Goal: Navigation & Orientation: Find specific page/section

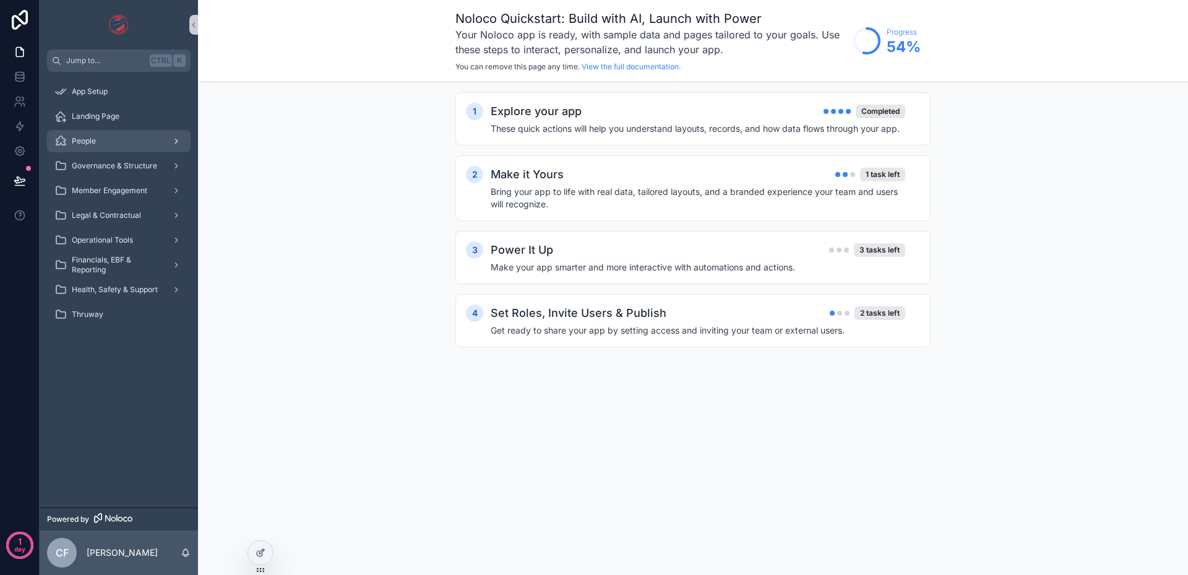
click at [95, 140] on span "People" at bounding box center [84, 141] width 24 height 10
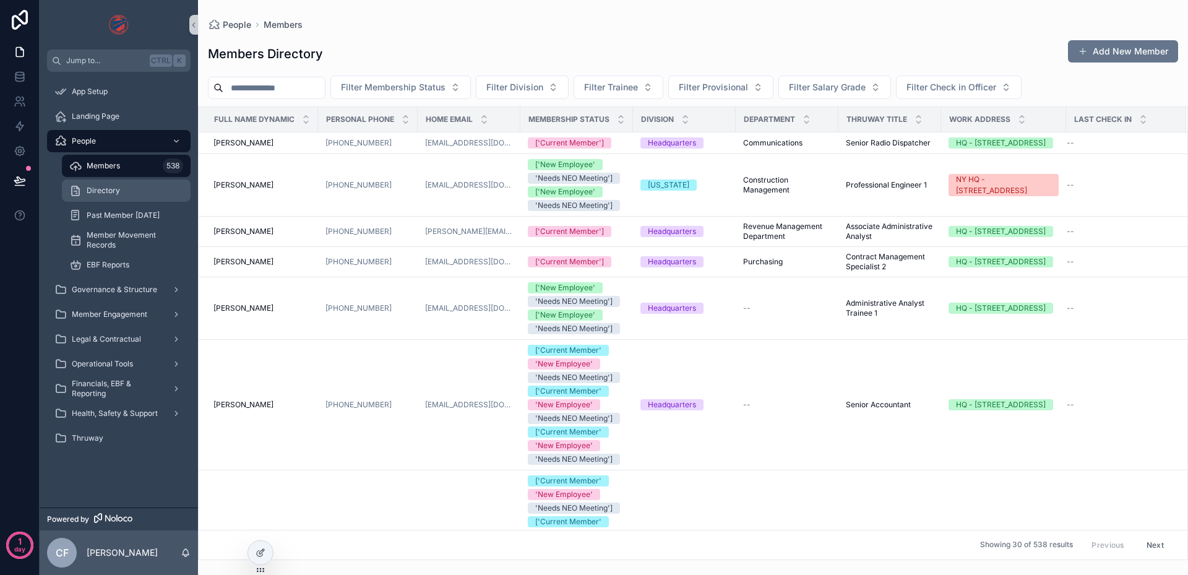
click at [132, 184] on div "Directory" at bounding box center [126, 191] width 114 height 20
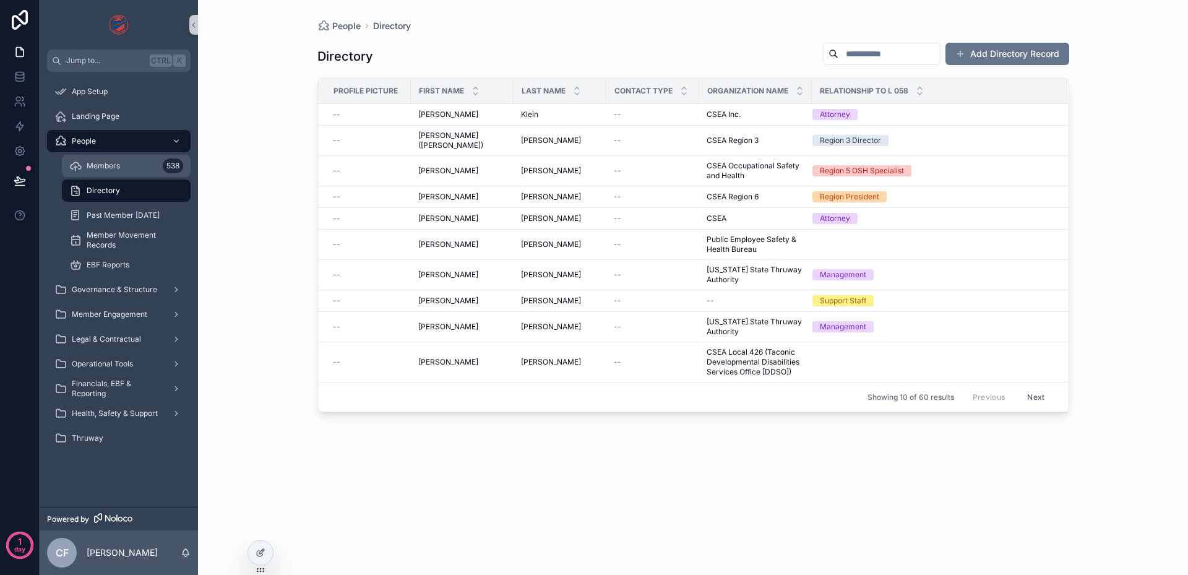
click at [107, 170] on span "Members" at bounding box center [103, 166] width 33 height 10
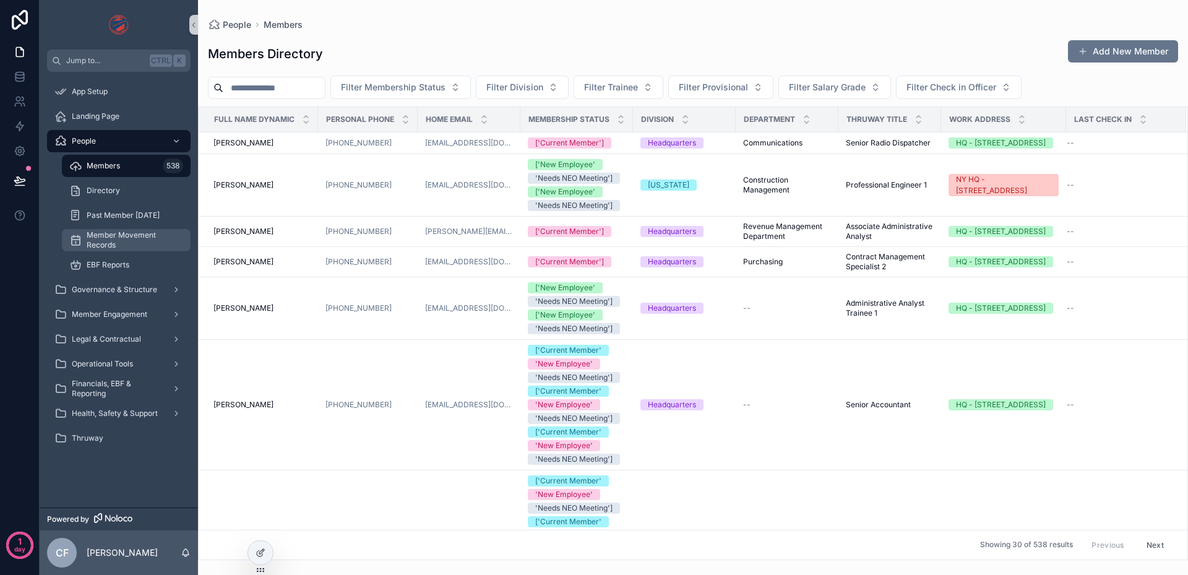
click at [114, 237] on span "Member Movement Records" at bounding box center [133, 240] width 92 height 20
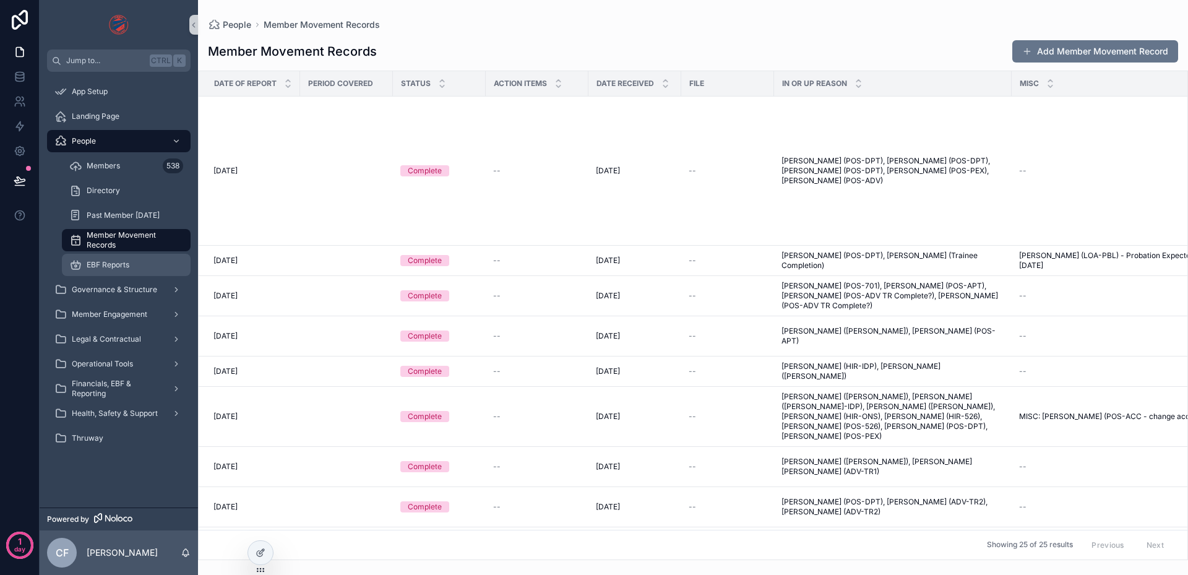
click at [112, 260] on span "EBF Reports" at bounding box center [108, 265] width 43 height 10
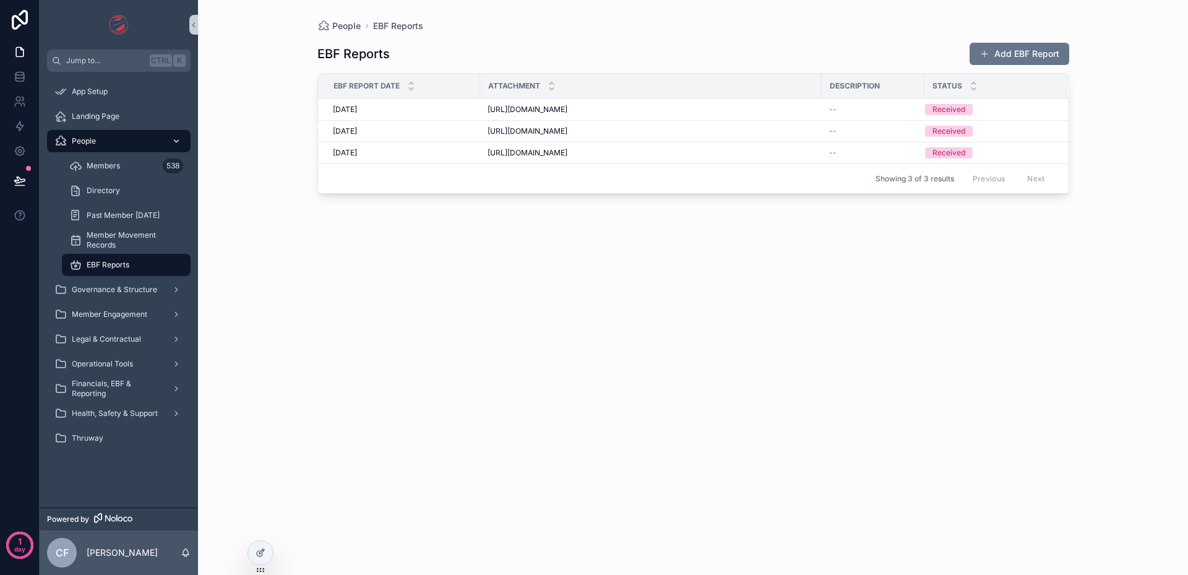
click at [118, 147] on div "People" at bounding box center [118, 141] width 129 height 20
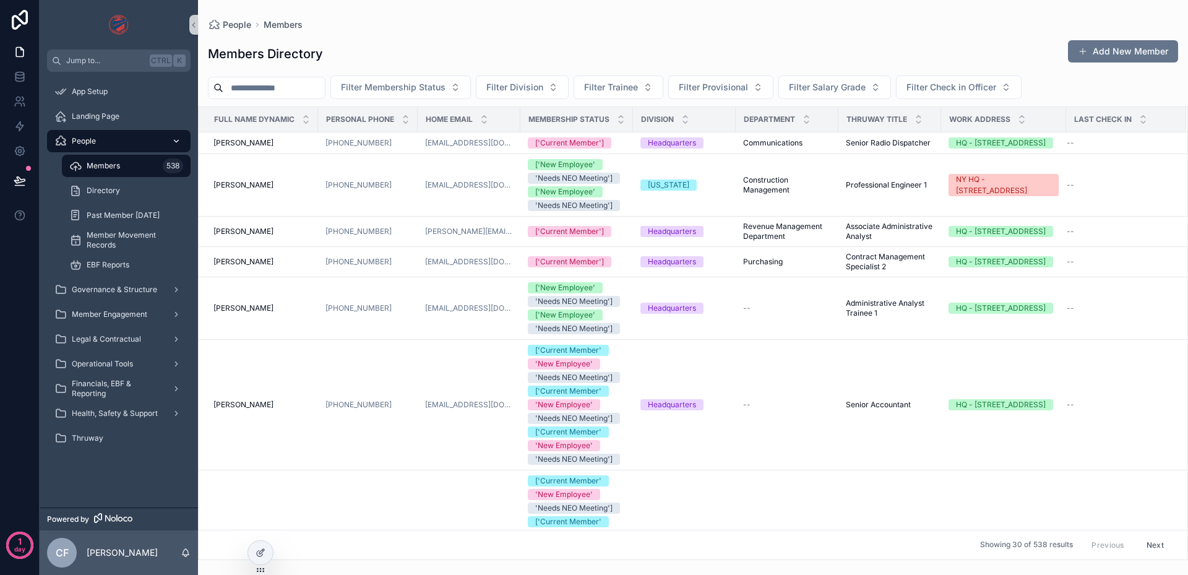
click at [181, 140] on div "scrollable content" at bounding box center [175, 141] width 16 height 20
click at [143, 290] on span "Governance & Structure" at bounding box center [114, 290] width 85 height 10
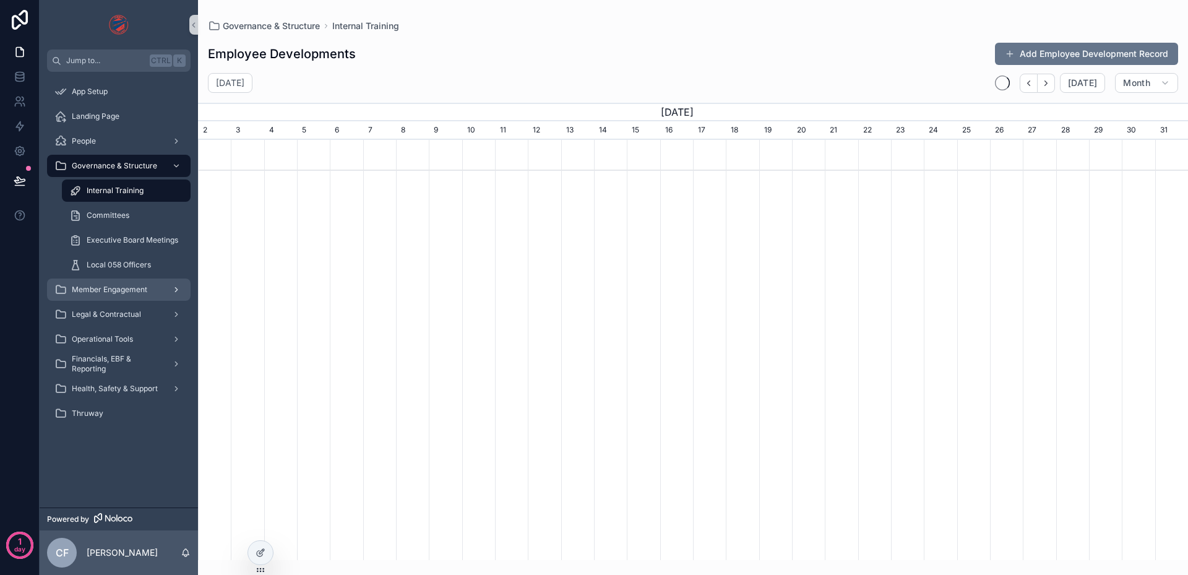
scroll to position [0, 990]
click at [139, 294] on div "Member Engagement" at bounding box center [118, 290] width 129 height 20
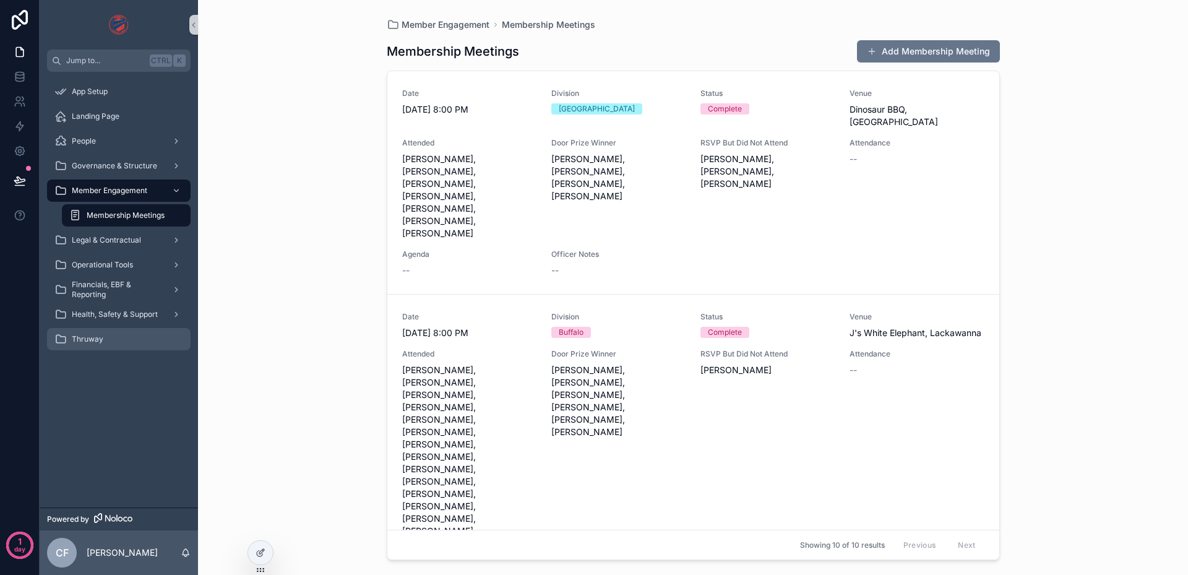
click at [99, 330] on div "Thruway" at bounding box center [118, 339] width 129 height 20
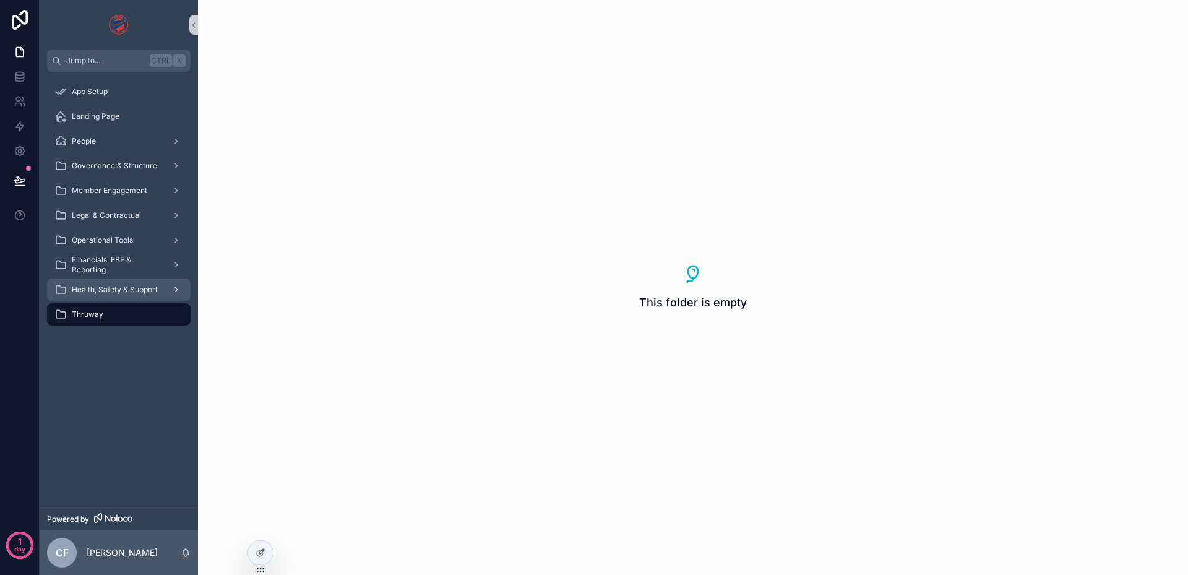
click at [114, 291] on span "Health, Safety & Support" at bounding box center [115, 290] width 86 height 10
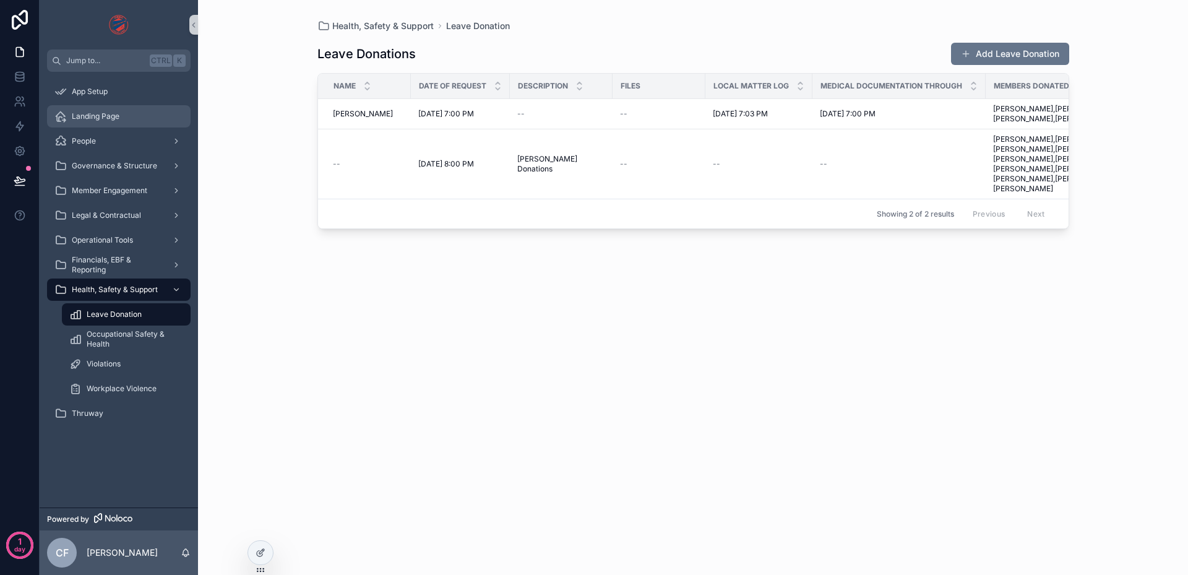
click at [93, 112] on span "Landing Page" at bounding box center [96, 116] width 48 height 10
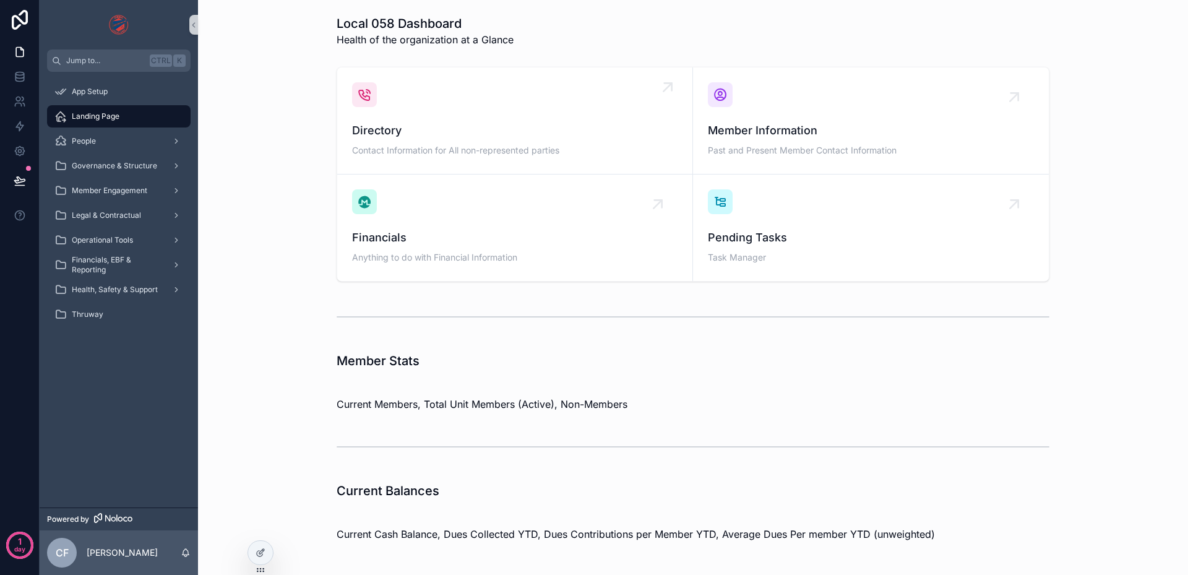
click at [423, 138] on span "Directory" at bounding box center [514, 130] width 325 height 17
click at [368, 186] on link "Financials Anything to do with Financial Information" at bounding box center [515, 227] width 356 height 106
click at [770, 208] on div "Pending Tasks Task Manager" at bounding box center [871, 227] width 326 height 77
click at [777, 119] on div "Member Information Past and Present Member Contact Information" at bounding box center [871, 120] width 326 height 77
click at [108, 140] on div "People" at bounding box center [118, 141] width 129 height 20
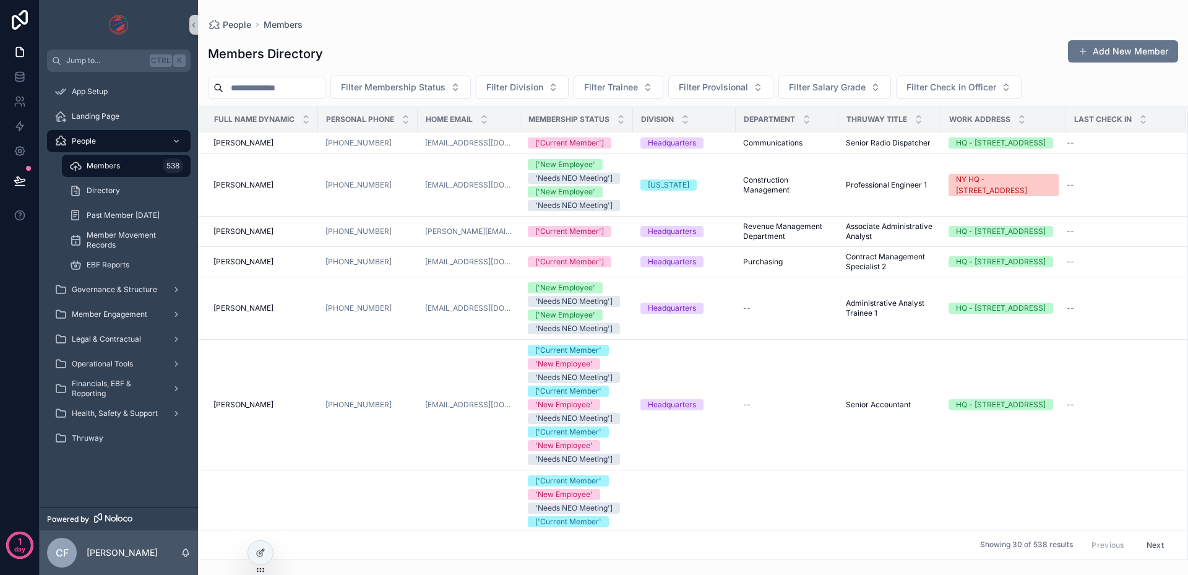
click at [124, 179] on div "Directory" at bounding box center [126, 190] width 144 height 25
click at [124, 187] on div "Directory" at bounding box center [126, 191] width 114 height 20
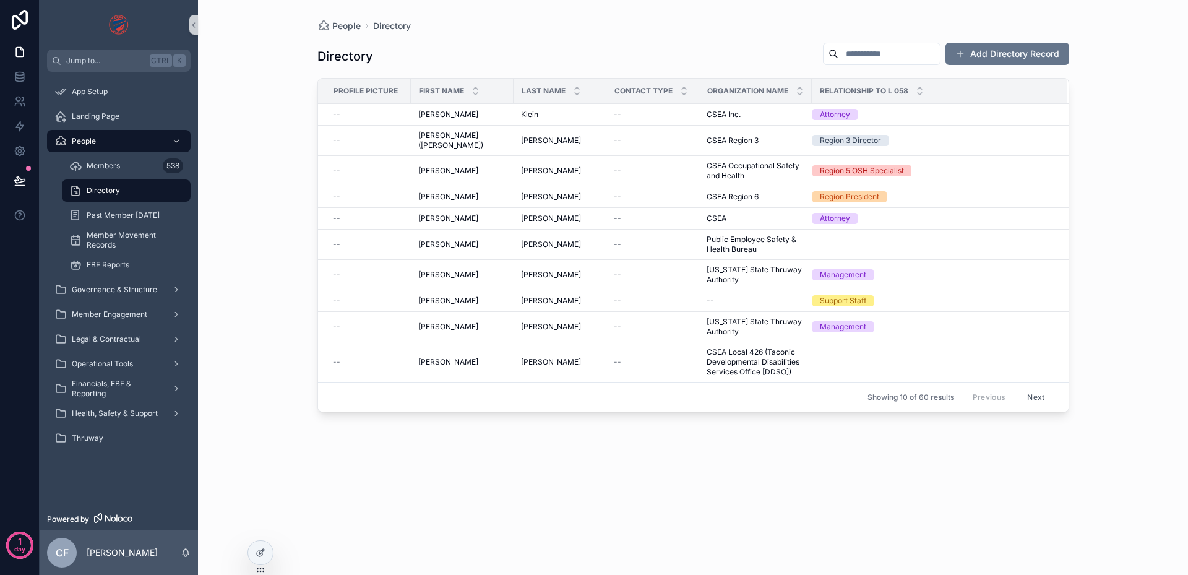
click at [1046, 389] on button "Next" at bounding box center [1035, 396] width 35 height 19
